Goal: Transaction & Acquisition: Purchase product/service

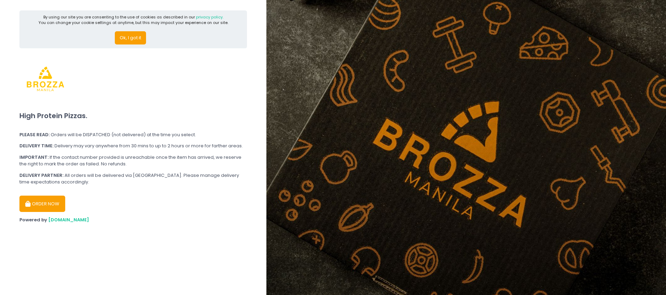
click at [53, 204] on button "ORDER NOW" at bounding box center [42, 203] width 46 height 17
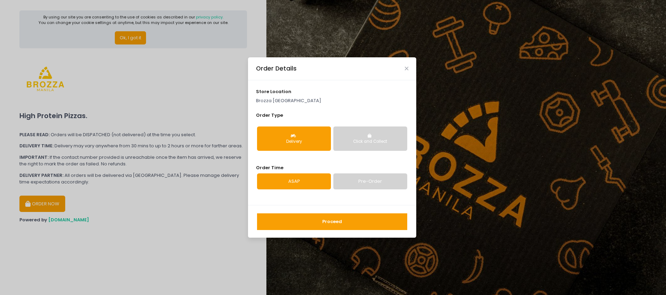
click at [316, 138] on button "Delivery" at bounding box center [294, 138] width 74 height 24
click at [340, 184] on link "Pre-Order" at bounding box center [370, 181] width 74 height 16
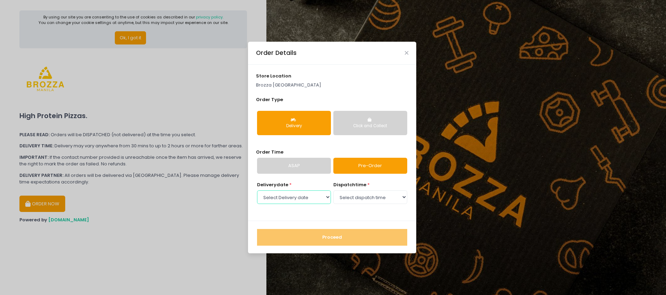
click at [298, 199] on select "Select Delivery date [DATE] [DATE] [DATE] [DATE] [DATE] [DATE] [DATE]" at bounding box center [294, 196] width 74 height 13
select select "[DATE]"
click at [257, 190] on select "Select Delivery date [DATE] [DATE] [DATE] [DATE] [DATE] [DATE] [DATE]" at bounding box center [294, 196] width 74 height 13
click at [378, 194] on select "Select dispatch time 12:00 PM - 12:30 PM 12:30 PM - 01:00 PM 01:00 PM - 01:30 P…" at bounding box center [370, 196] width 74 height 13
select select "17:00"
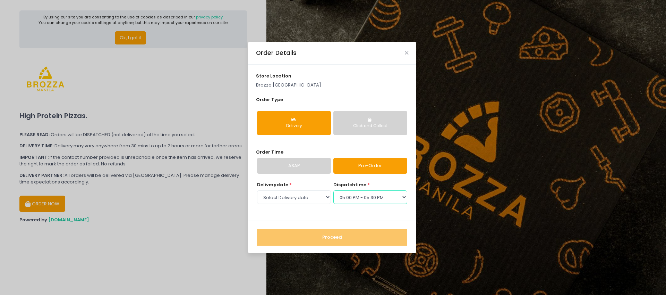
click at [333, 190] on select "Select dispatch time 12:00 PM - 12:30 PM 12:30 PM - 01:00 PM 01:00 PM - 01:30 P…" at bounding box center [370, 196] width 74 height 13
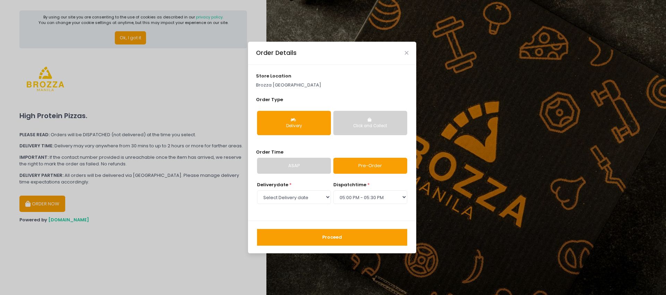
click at [338, 238] on button "Proceed" at bounding box center [332, 237] width 150 height 17
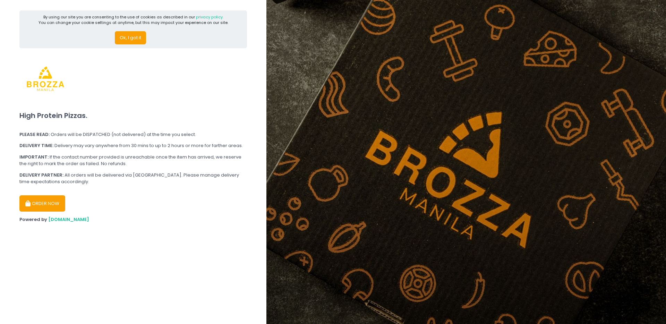
click at [51, 198] on button "ORDER NOW" at bounding box center [42, 203] width 46 height 17
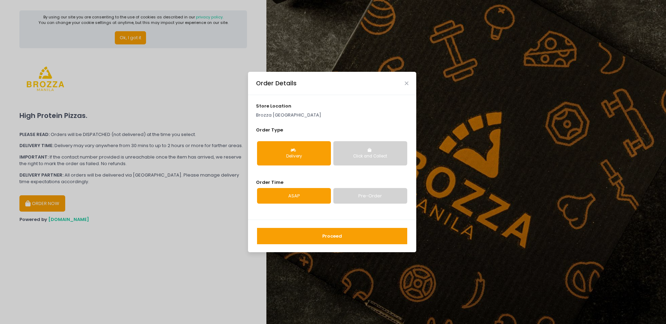
click at [305, 158] on div "Delivery" at bounding box center [294, 156] width 64 height 6
click at [380, 148] on button "Click and Collect" at bounding box center [370, 153] width 74 height 24
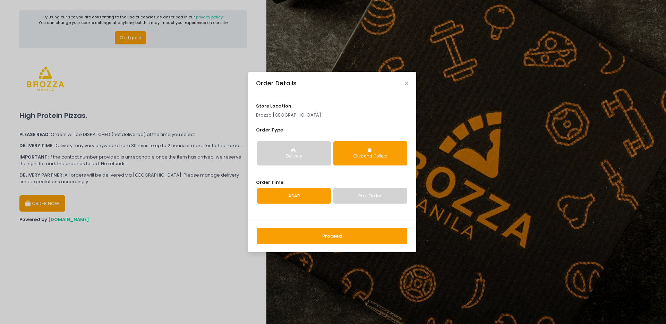
click at [309, 152] on button "Delivery" at bounding box center [294, 153] width 74 height 24
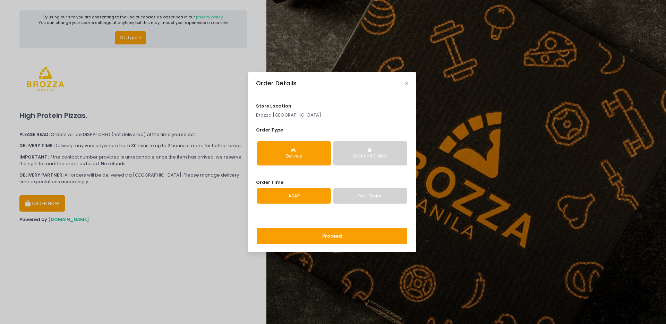
click at [367, 200] on link "Pre-Order" at bounding box center [370, 196] width 74 height 16
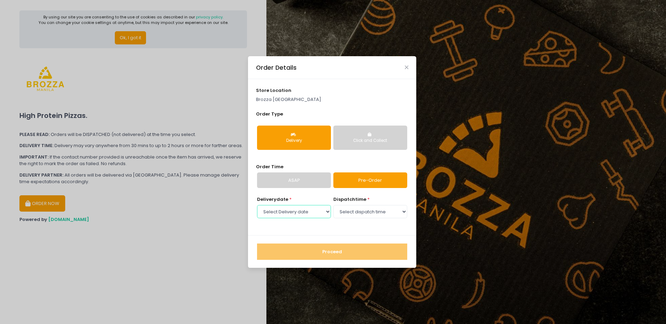
click at [319, 211] on select "Select Delivery date [DATE] [DATE] [DATE] [DATE] [DATE] [DATE] [DATE]" at bounding box center [294, 211] width 74 height 13
select select "[DATE]"
click at [257, 205] on select "Select Delivery date [DATE] [DATE] [DATE] [DATE] [DATE] [DATE] [DATE]" at bounding box center [294, 211] width 74 height 13
click at [363, 209] on select "Select dispatch time 12:00 PM - 12:30 PM 12:30 PM - 01:00 PM 01:00 PM - 01:30 P…" at bounding box center [370, 211] width 74 height 13
select select "17:00"
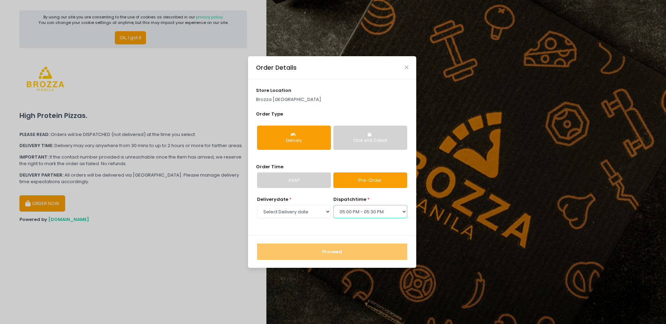
click at [333, 205] on select "Select dispatch time 12:00 PM - 12:30 PM 12:30 PM - 01:00 PM 01:00 PM - 01:30 P…" at bounding box center [370, 211] width 74 height 13
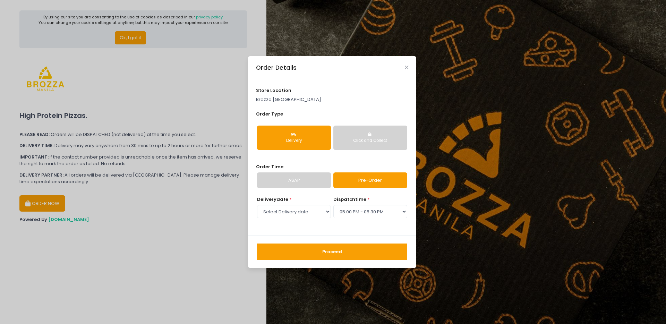
click at [346, 252] on button "Proceed" at bounding box center [332, 252] width 150 height 17
